Goal: Find contact information: Find contact information

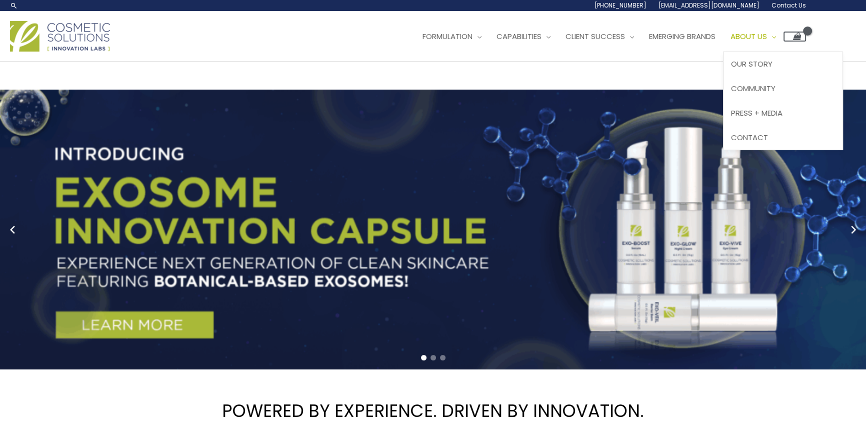
click at [767, 37] on span "About Us" at bounding box center [749, 36] width 37 height 11
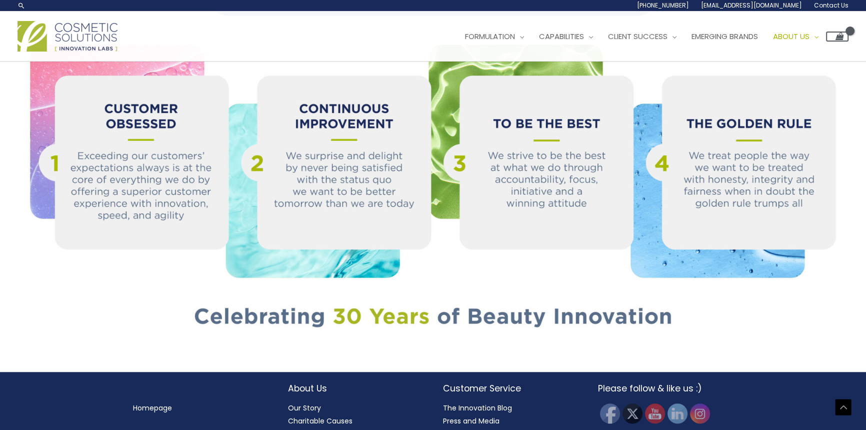
scroll to position [903, 0]
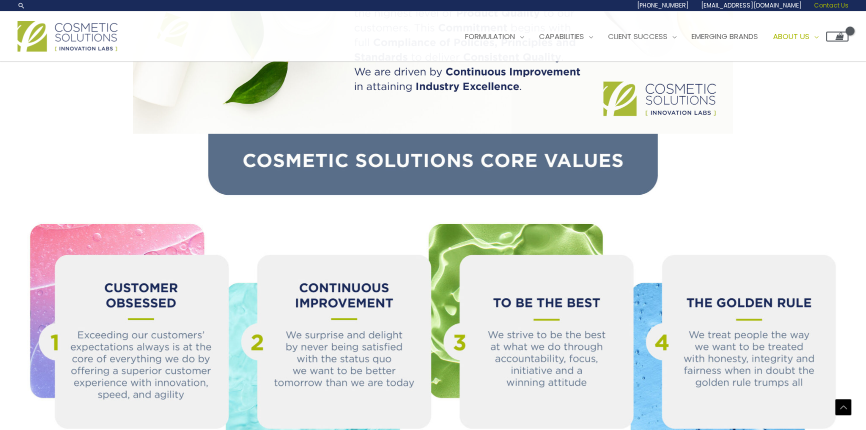
click at [826, 5] on span "Contact Us" at bounding box center [831, 5] width 35 height 9
